Goal: Find specific page/section: Find specific page/section

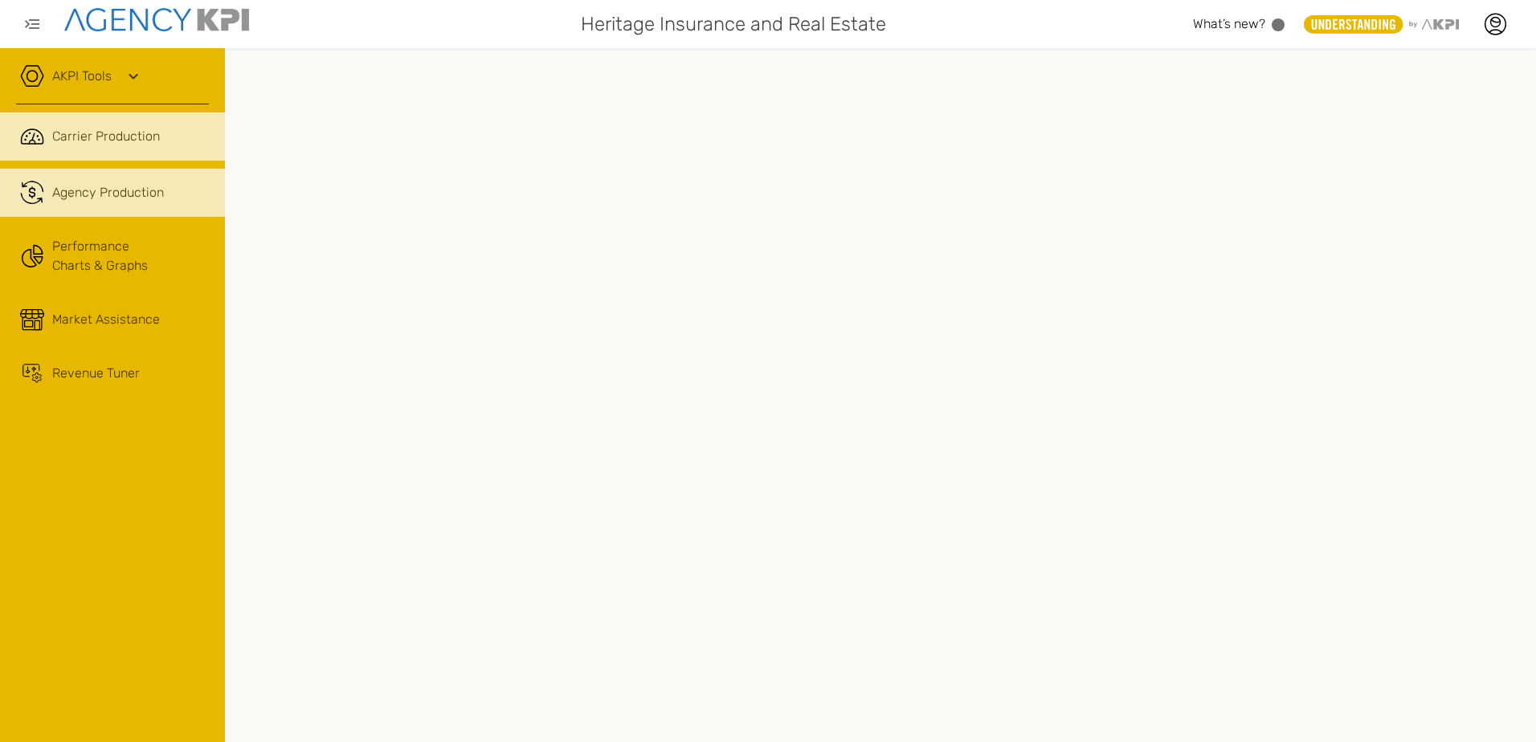
click at [76, 202] on link ".cls-1{fill:none;stroke:#221f20;stroke-linecap:round;stroke-linejoin:round;stro…" at bounding box center [112, 193] width 225 height 48
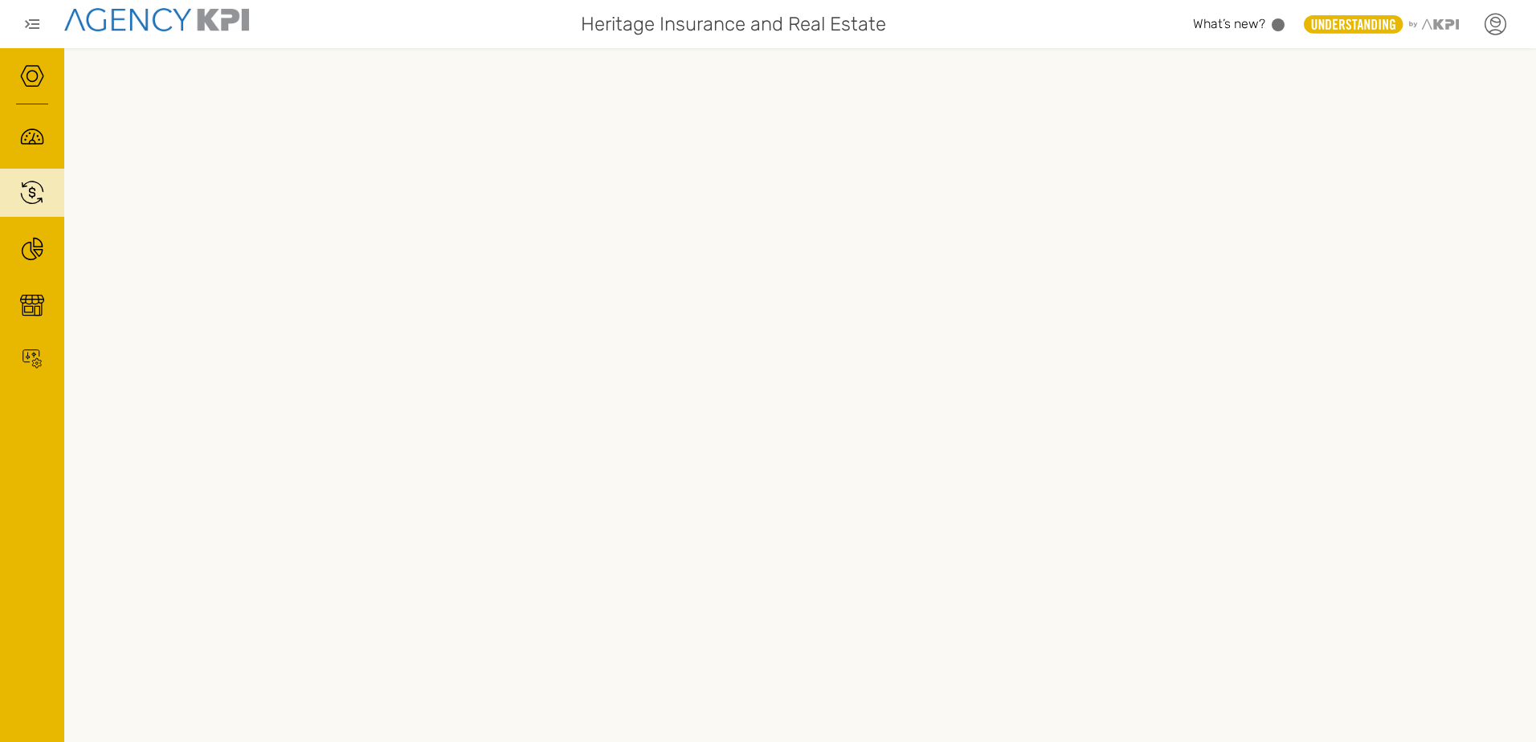
click at [1493, 23] on icon at bounding box center [1495, 24] width 24 height 24
click at [1368, 170] on link "Log Out" at bounding box center [1377, 167] width 39 height 14
